Goal: Use online tool/utility: Utilize a website feature to perform a specific function

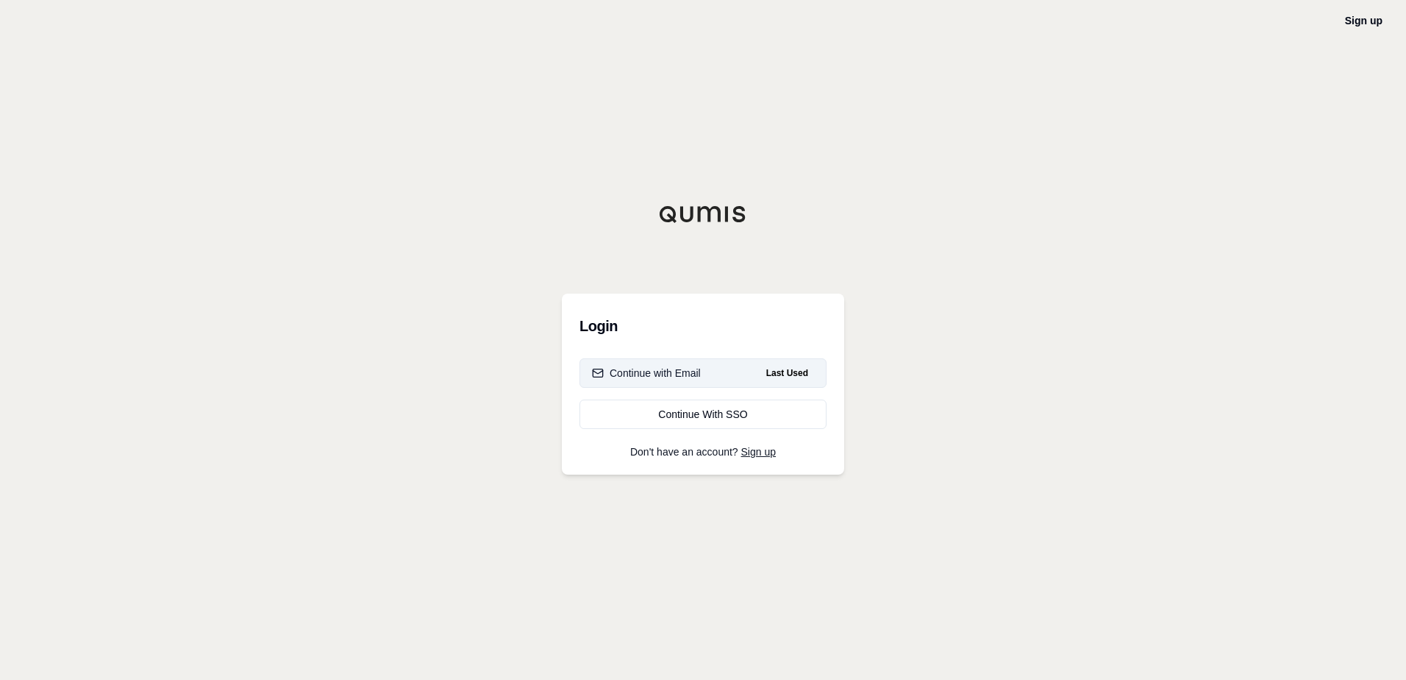
click at [672, 377] on div "Continue with Email" at bounding box center [646, 373] width 109 height 15
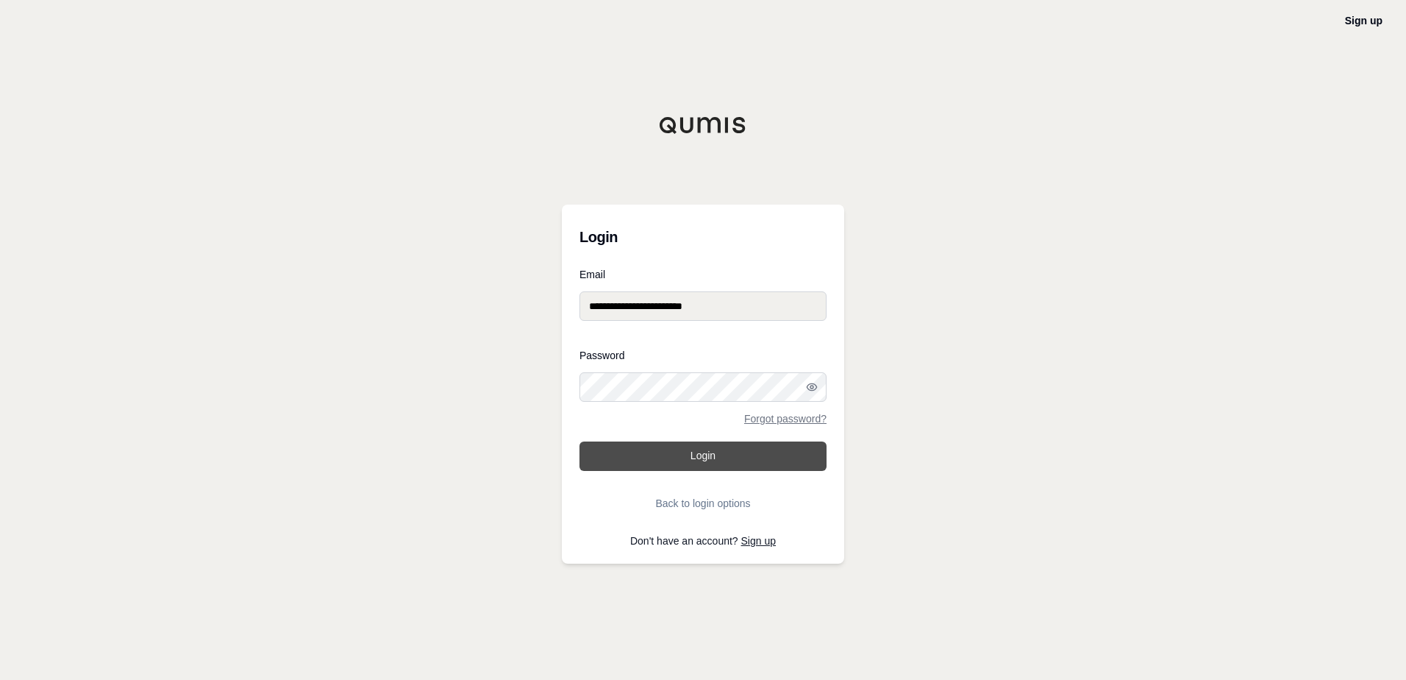
click at [717, 462] on button "Login" at bounding box center [703, 455] width 247 height 29
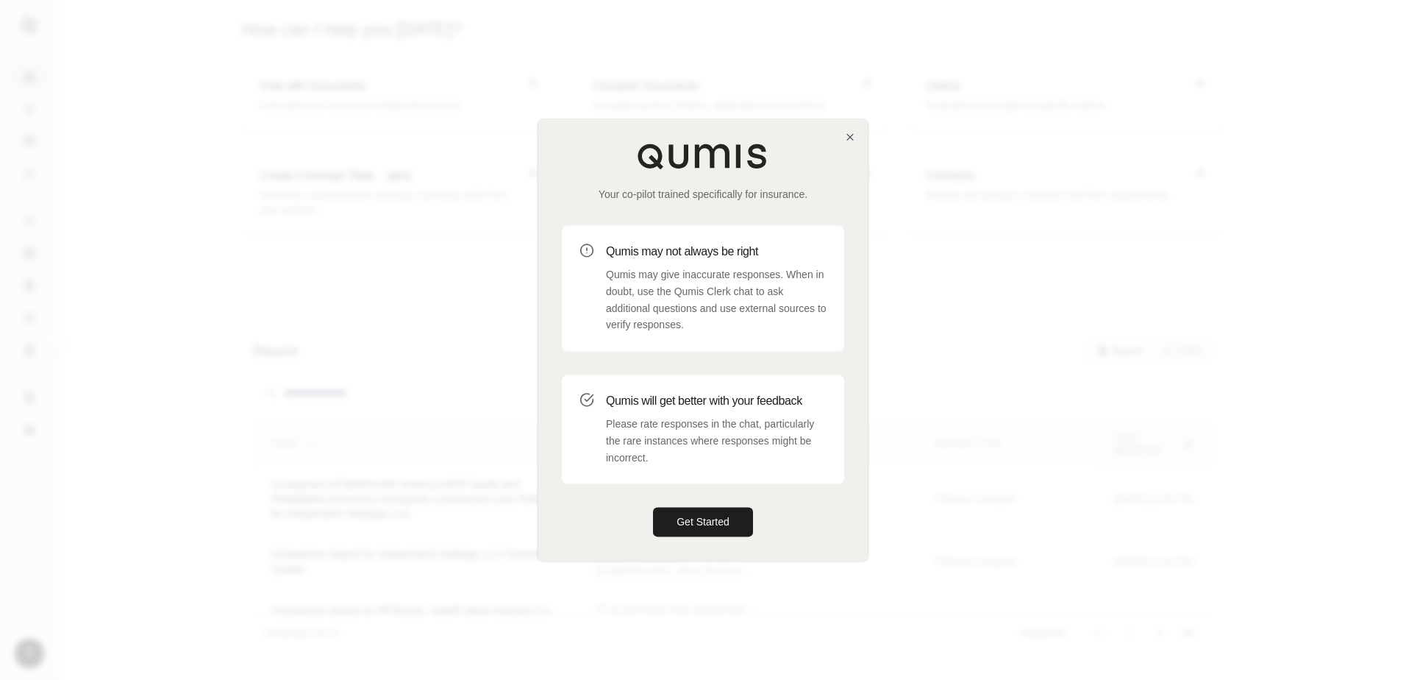
click at [858, 135] on div "Your co-pilot trained specifically for insurance. Qumis may not always be right…" at bounding box center [703, 339] width 330 height 441
click at [852, 136] on icon "button" at bounding box center [850, 137] width 12 height 12
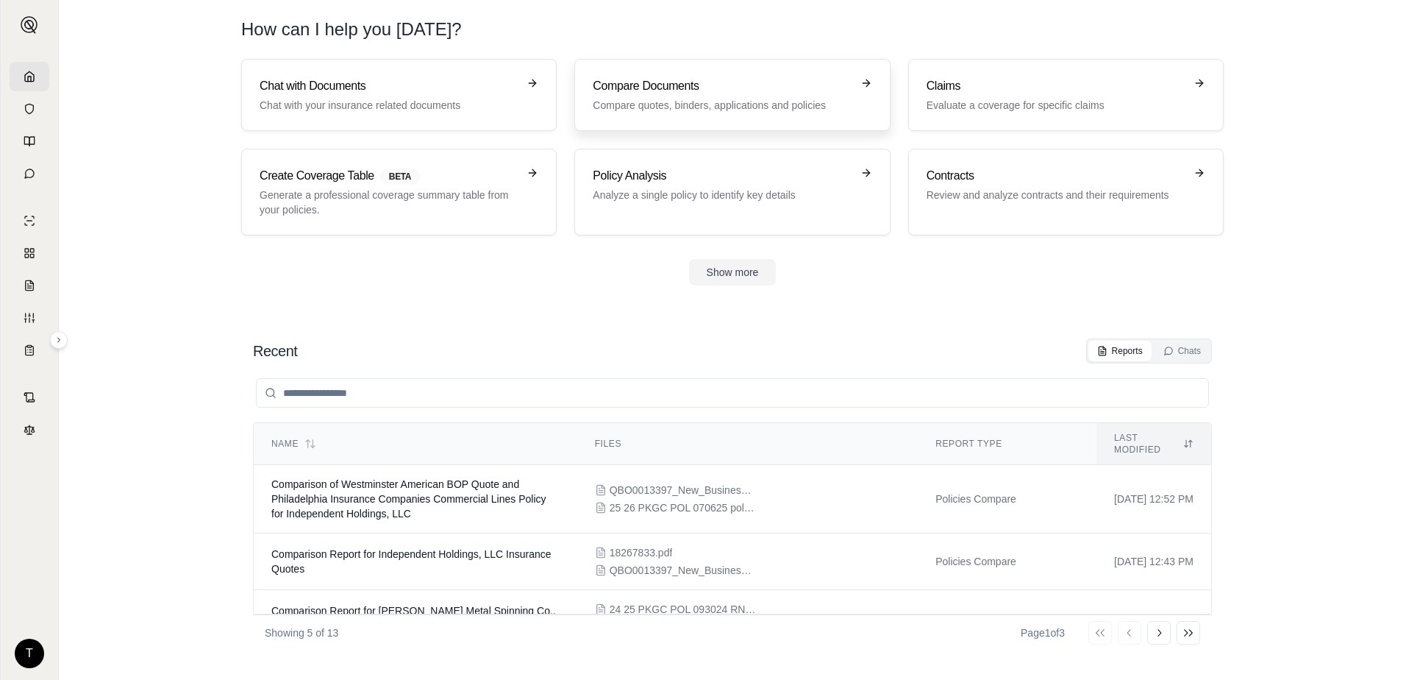
click at [696, 89] on h3 "Compare Documents" at bounding box center [722, 86] width 258 height 18
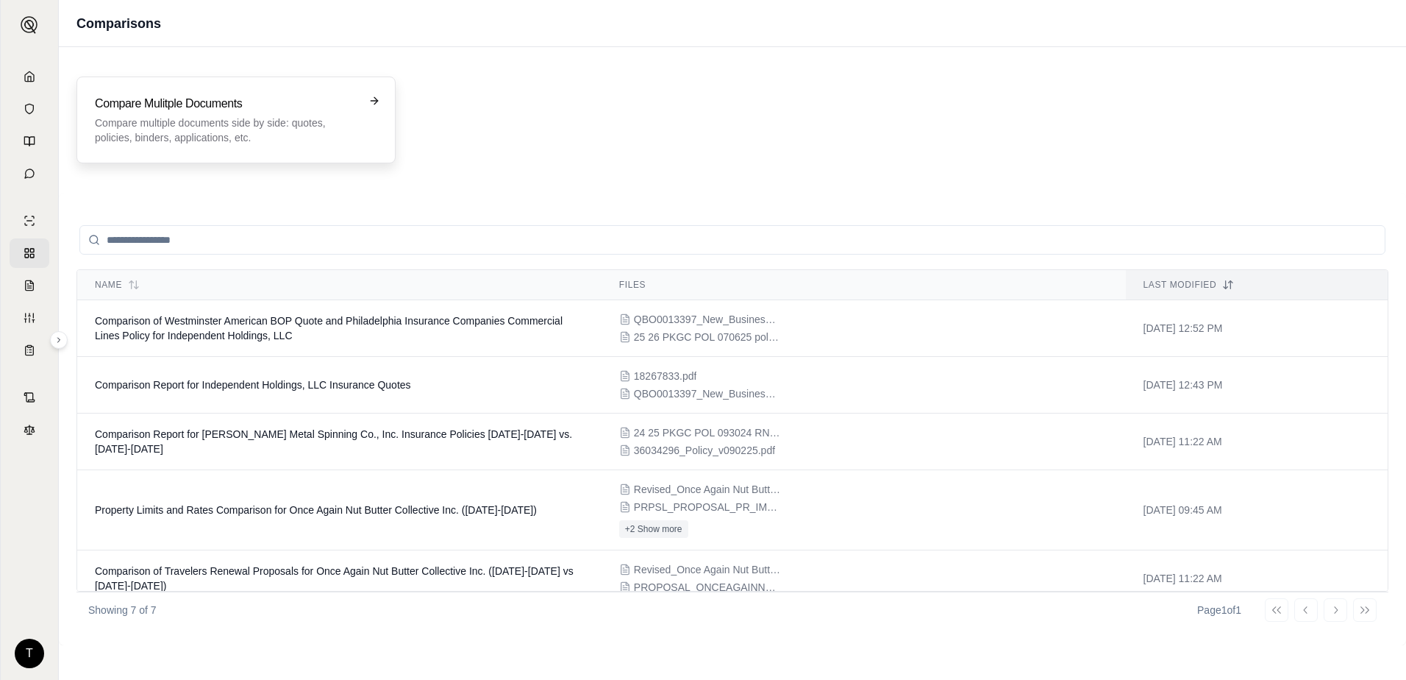
click at [267, 129] on p "Compare multiple documents side by side: quotes, policies, binders, application…" at bounding box center [226, 129] width 262 height 29
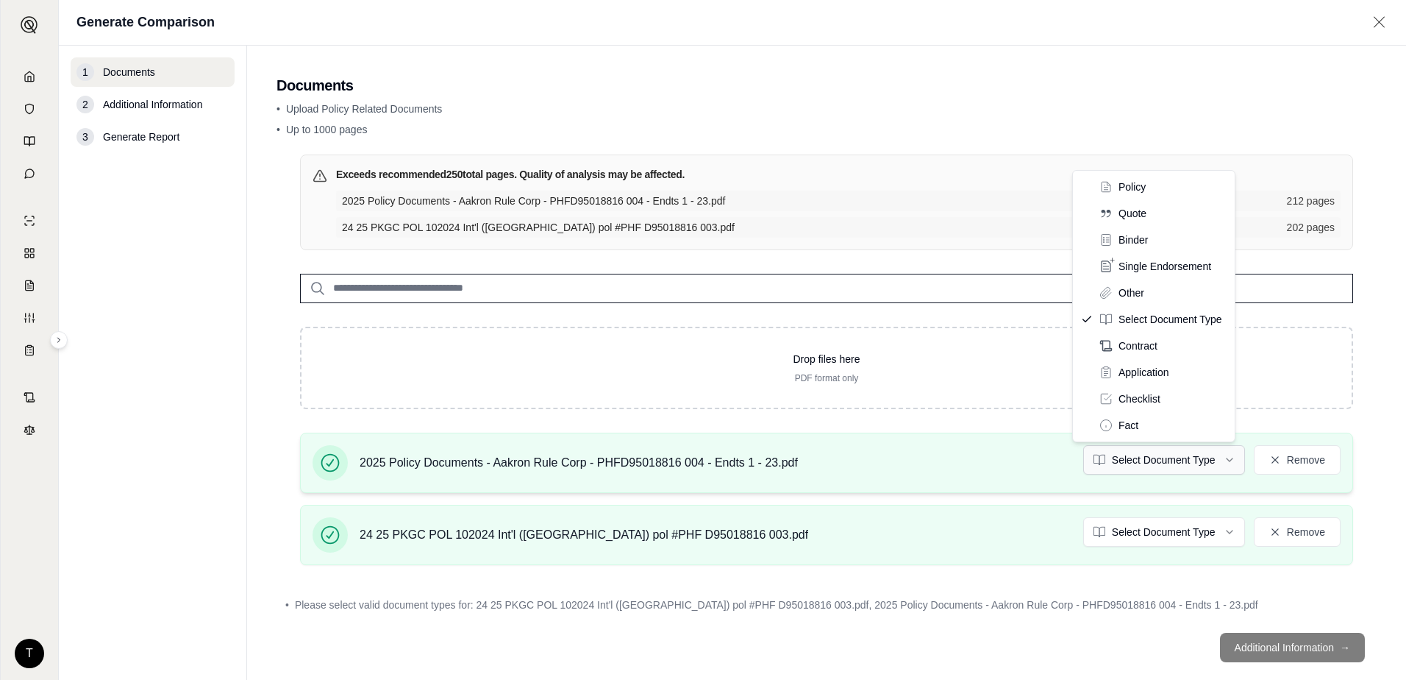
click at [1146, 463] on html "T Generate Comparison 1 Documents 2 Additional Information 3 Generate Report Do…" at bounding box center [703, 340] width 1406 height 680
click at [1153, 536] on html "T Generate Comparison 1 Documents 2 Additional Information 3 Generate Report Do…" at bounding box center [703, 340] width 1406 height 680
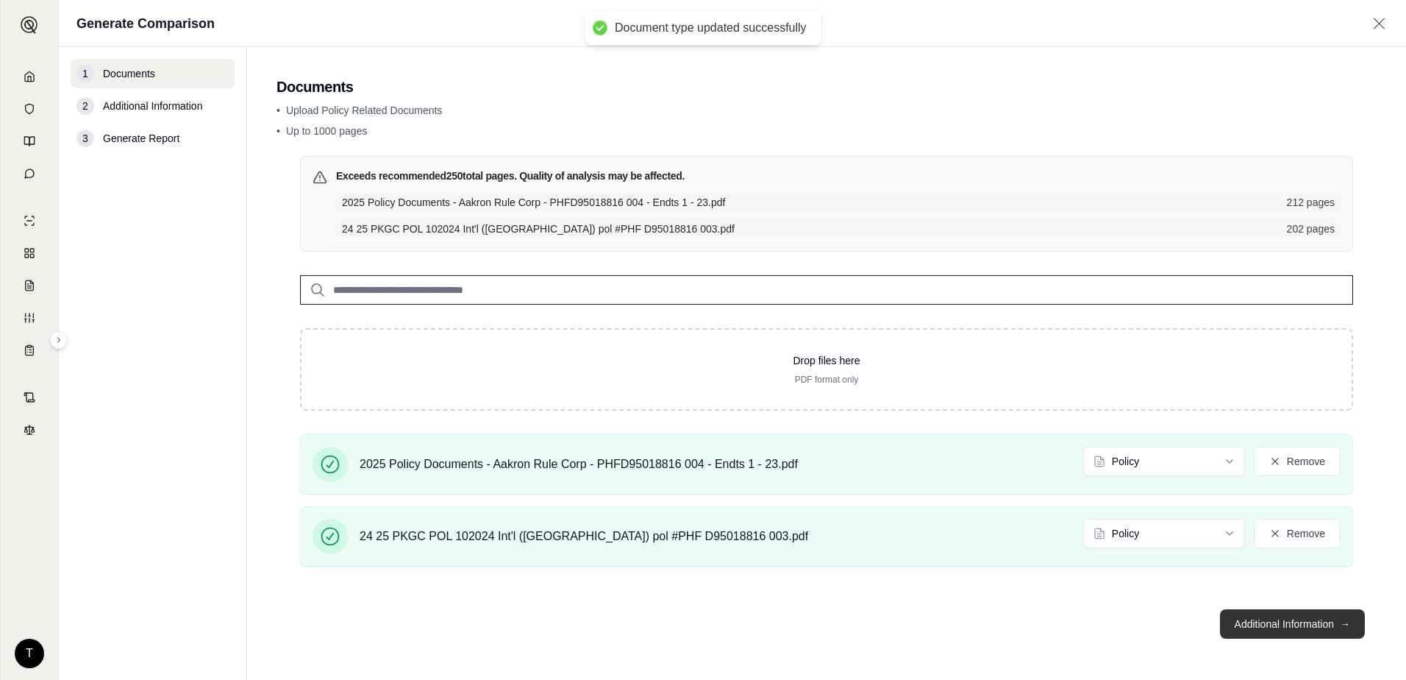
click at [1264, 622] on button "Additional Information →" at bounding box center [1292, 623] width 145 height 29
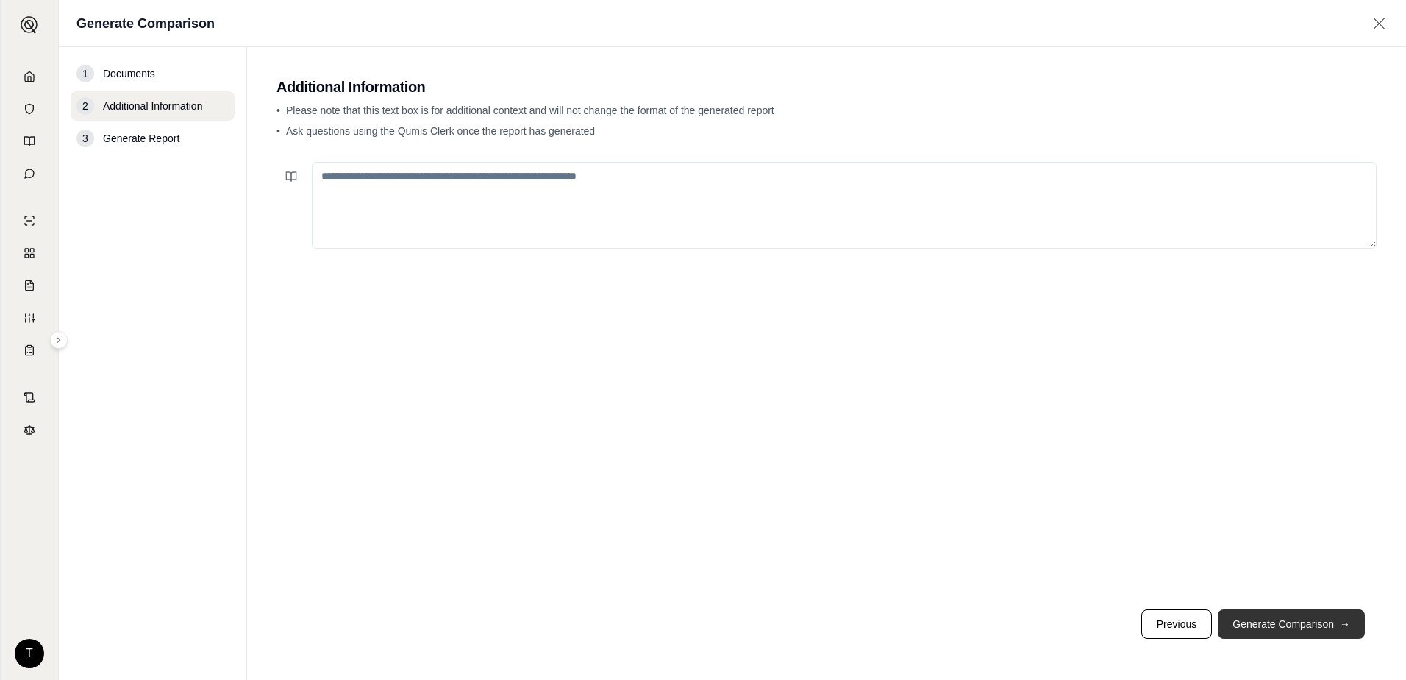
click at [1265, 622] on button "Generate Comparison →" at bounding box center [1291, 623] width 147 height 29
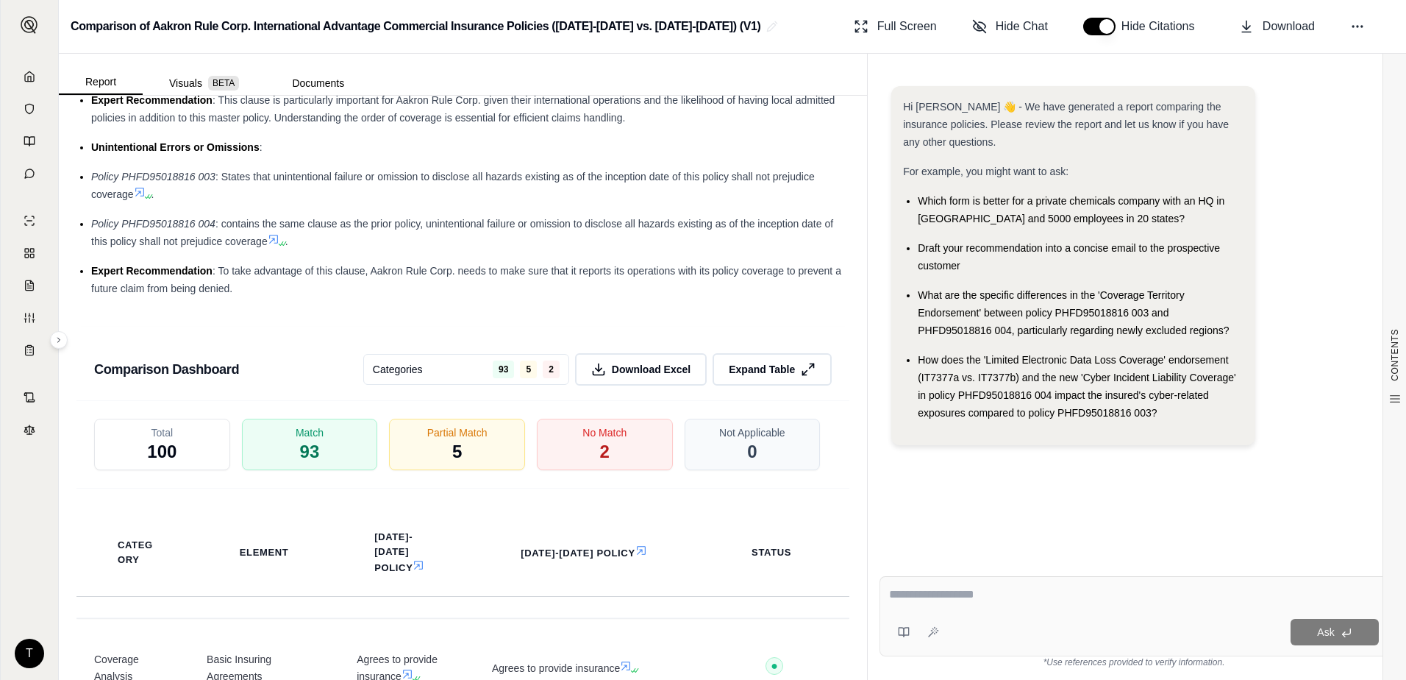
scroll to position [3208, 0]
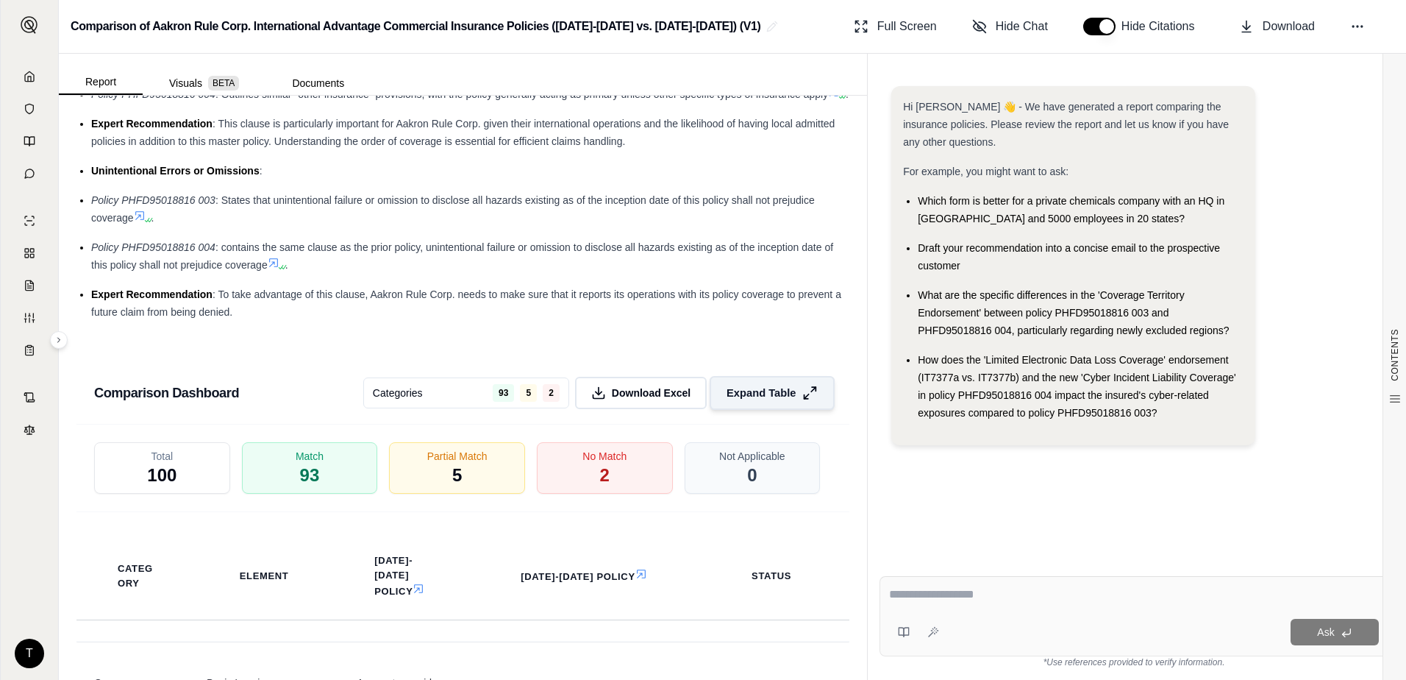
click at [755, 396] on span "Expand Table" at bounding box center [761, 392] width 69 height 15
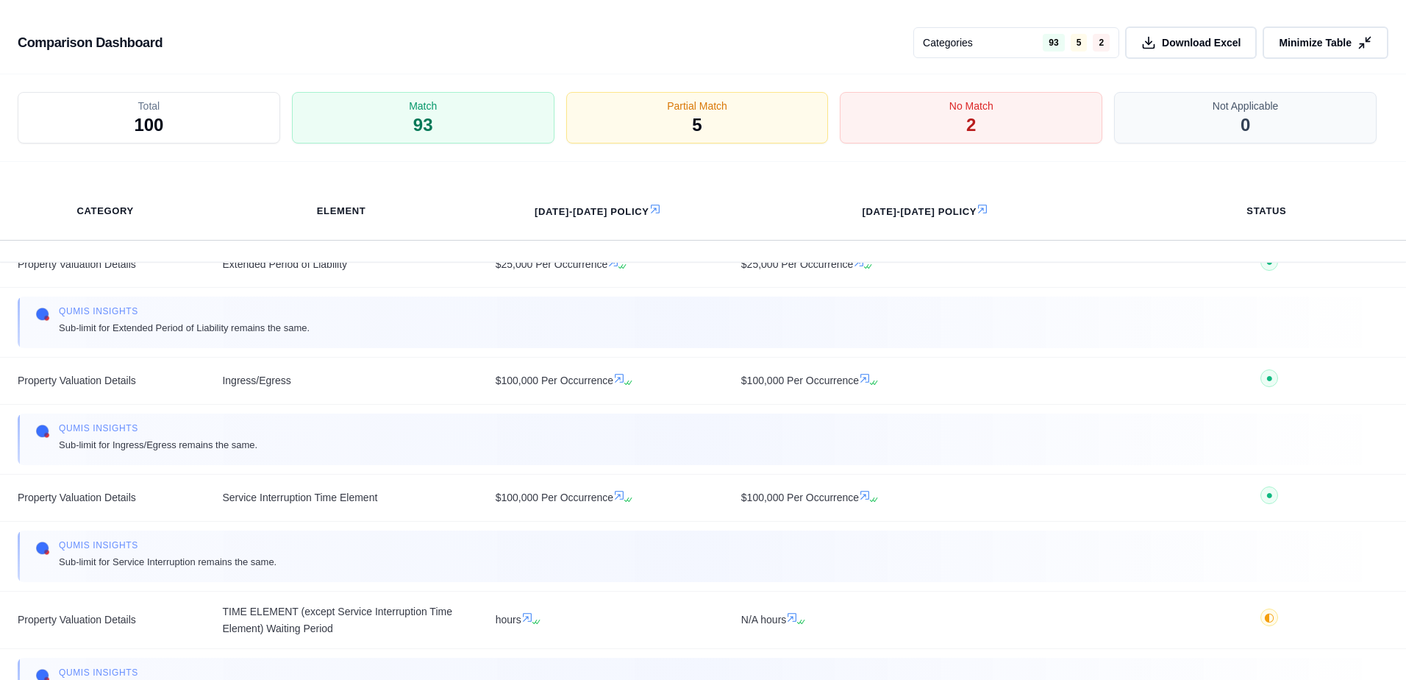
scroll to position [9488, 0]
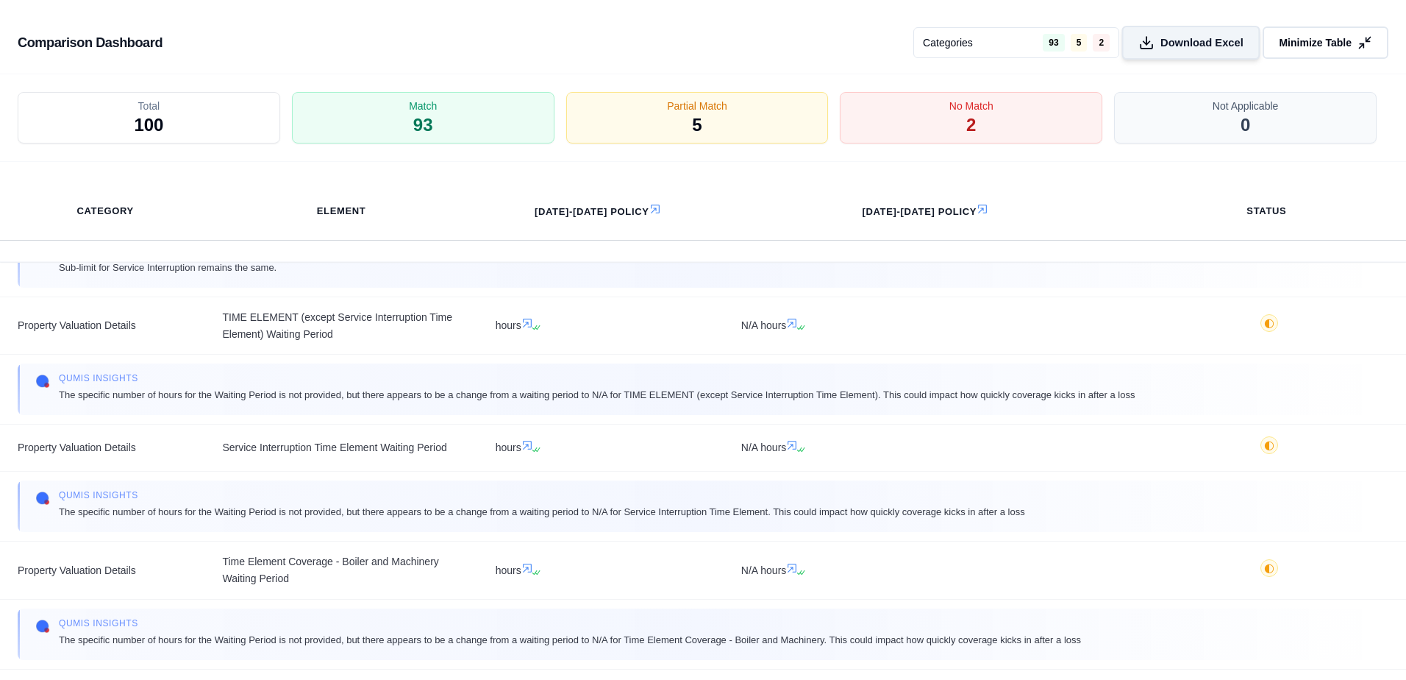
click at [1208, 42] on span "Download Excel" at bounding box center [1202, 42] width 83 height 15
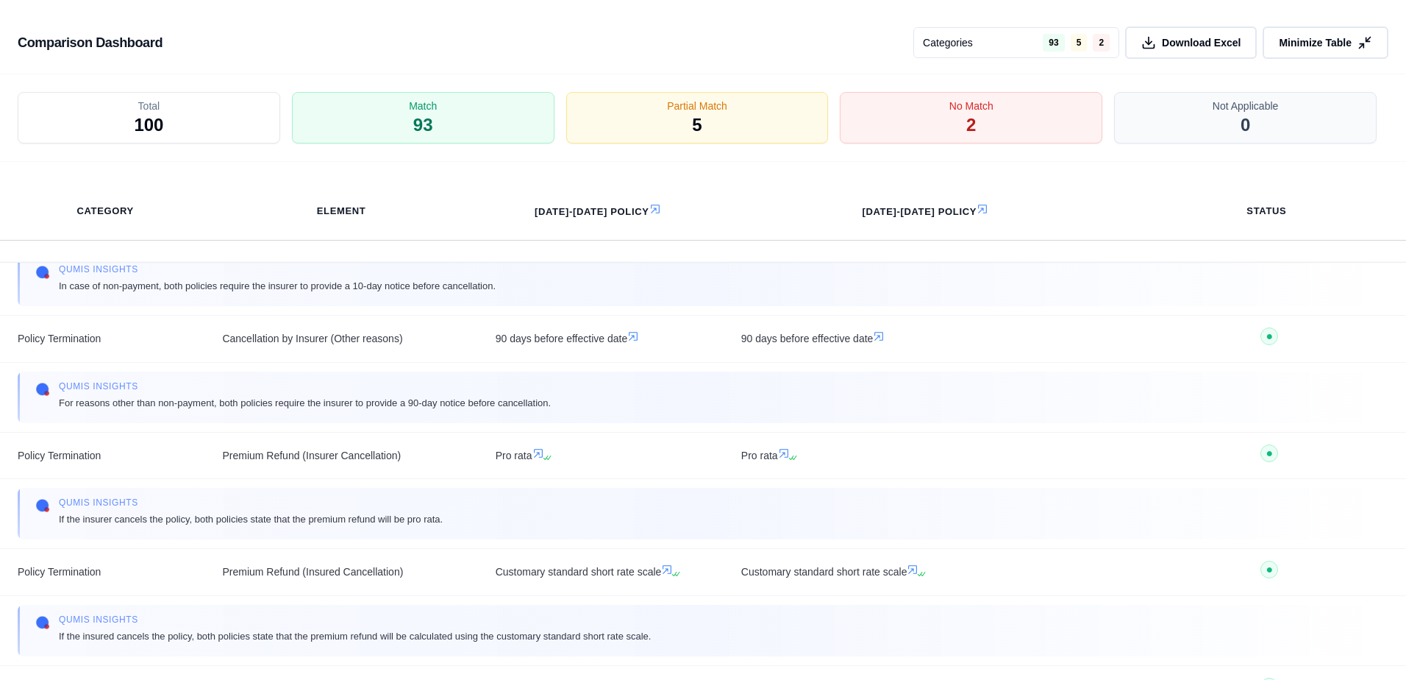
scroll to position [12658, 0]
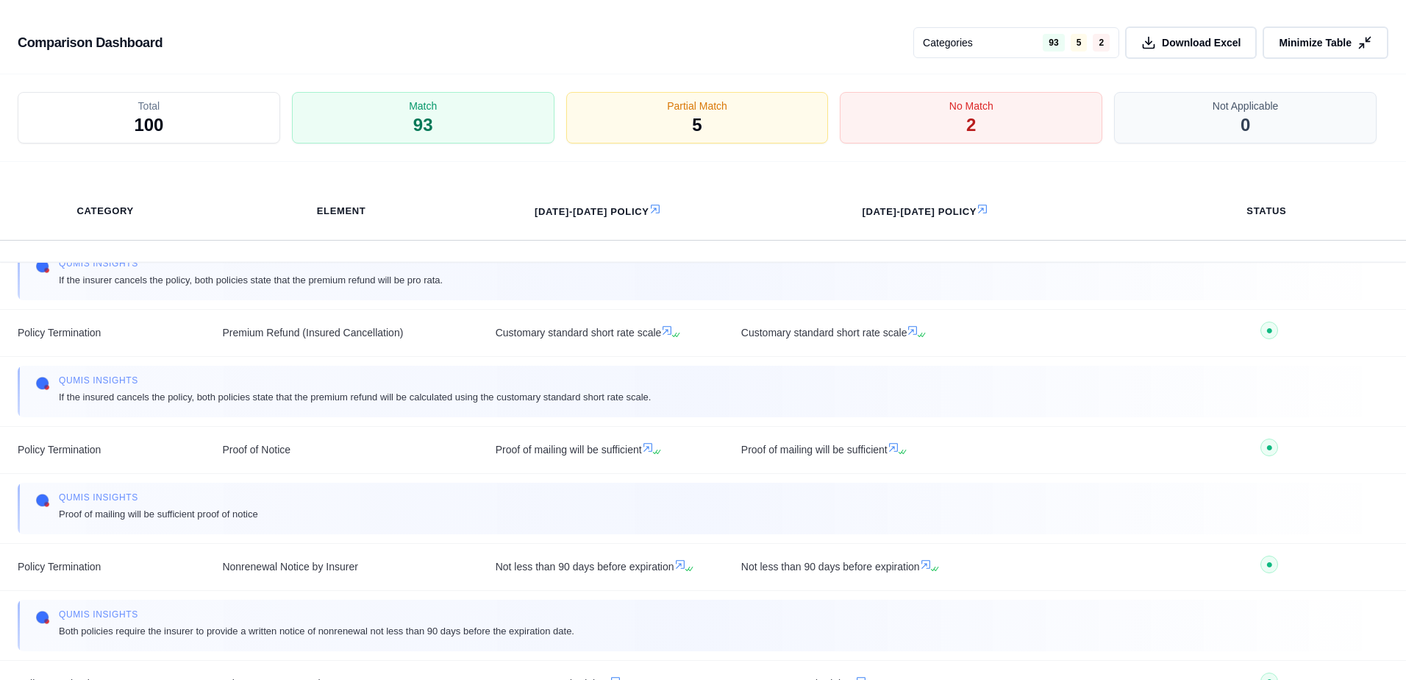
click at [1338, 157] on div "Total 100 Match 93 Partial Match 5 No Match 2 Not Applicable 0" at bounding box center [703, 118] width 1406 height 88
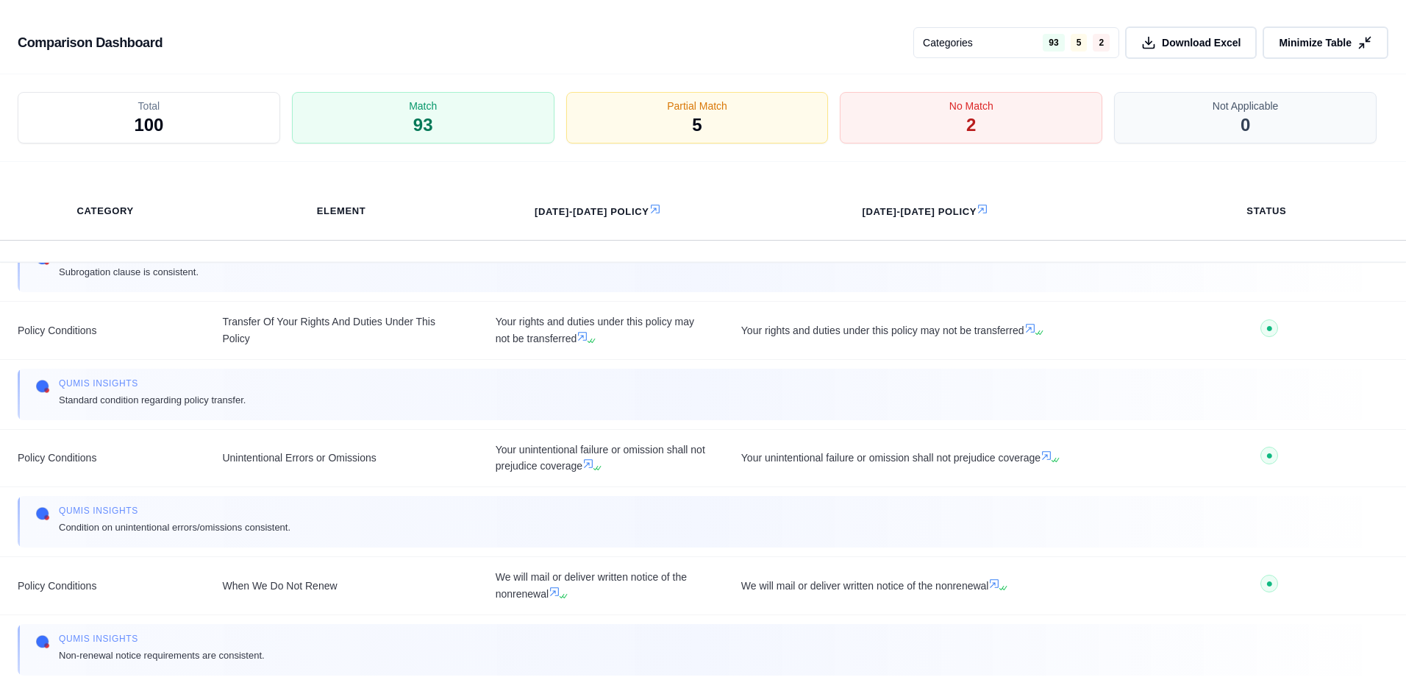
scroll to position [2876, 0]
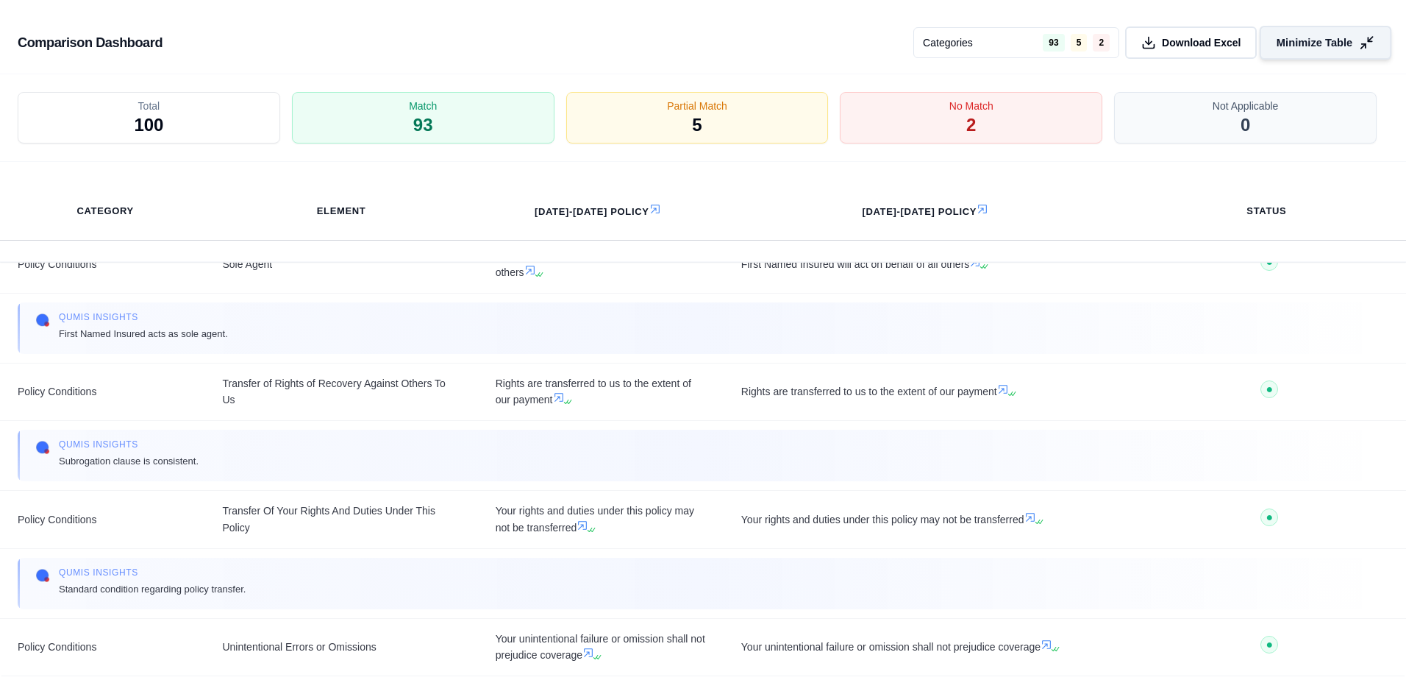
click at [1364, 39] on icon at bounding box center [1366, 42] width 15 height 15
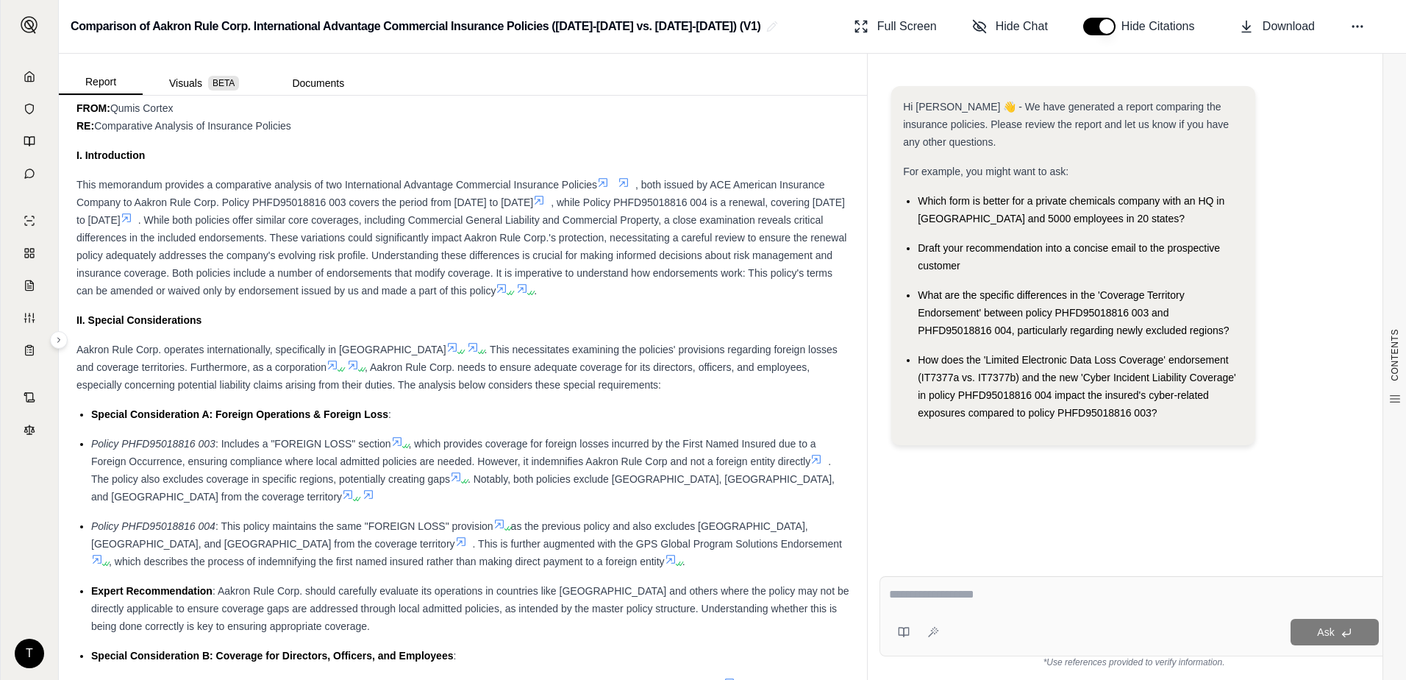
scroll to position [809, 0]
